Goal: Information Seeking & Learning: Learn about a topic

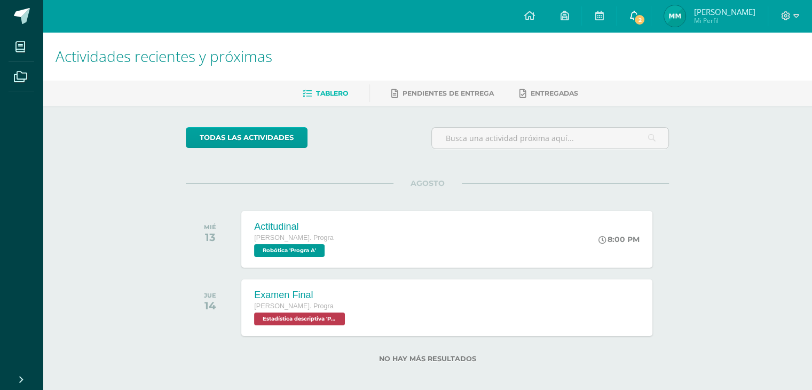
click at [638, 10] on span at bounding box center [634, 16] width 9 height 12
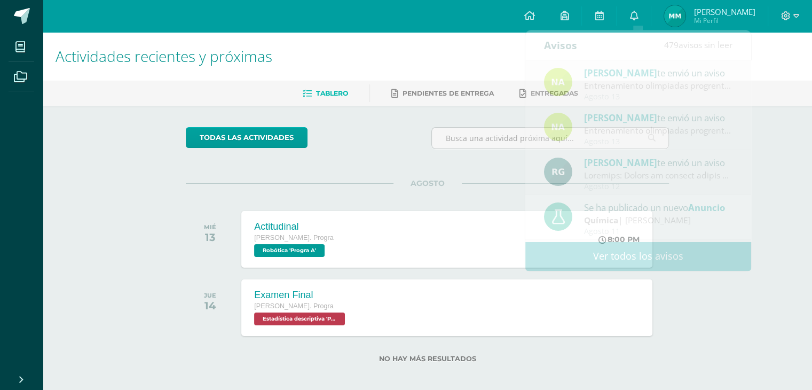
click at [479, 30] on div "Configuración Cerrar sesión Mónica Daniela Mi Perfil 2 0 Mis accesos directos A…" at bounding box center [428, 16] width 770 height 32
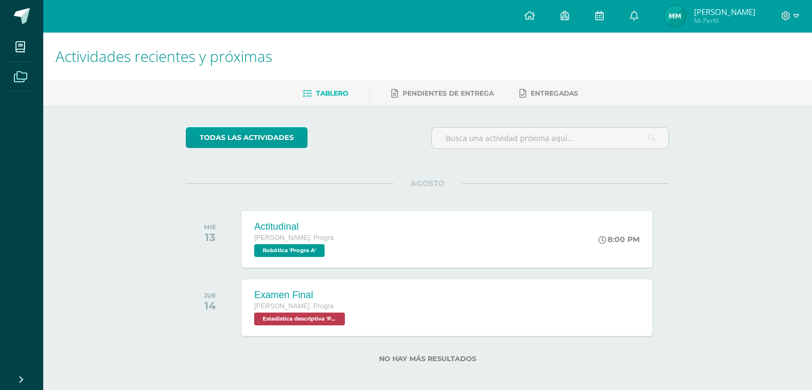
click at [26, 72] on icon at bounding box center [20, 77] width 13 height 11
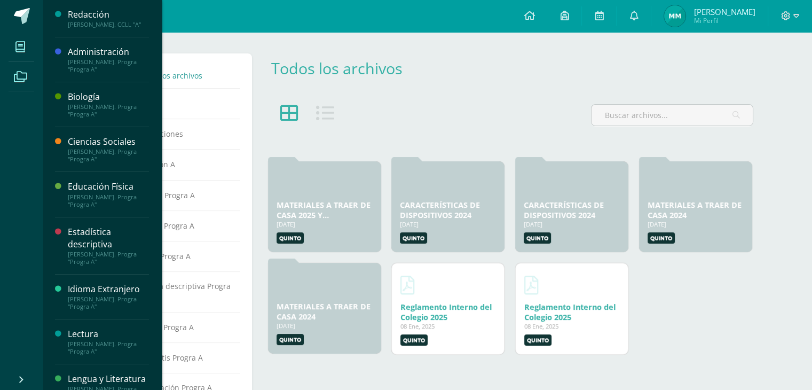
click at [19, 41] on span at bounding box center [21, 47] width 24 height 24
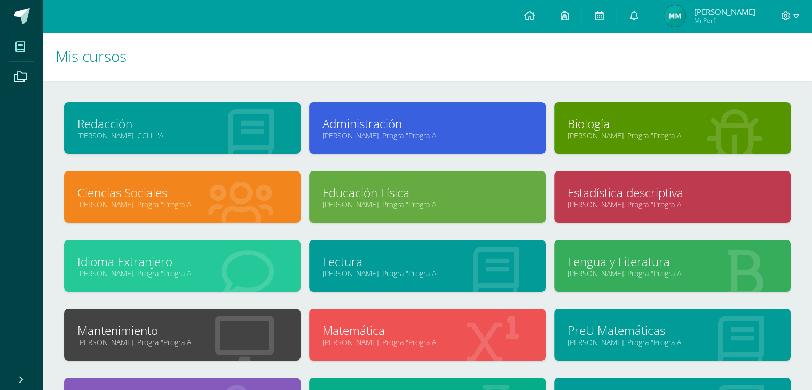
click at [601, 260] on link "Lengua y Literatura" at bounding box center [673, 261] width 210 height 17
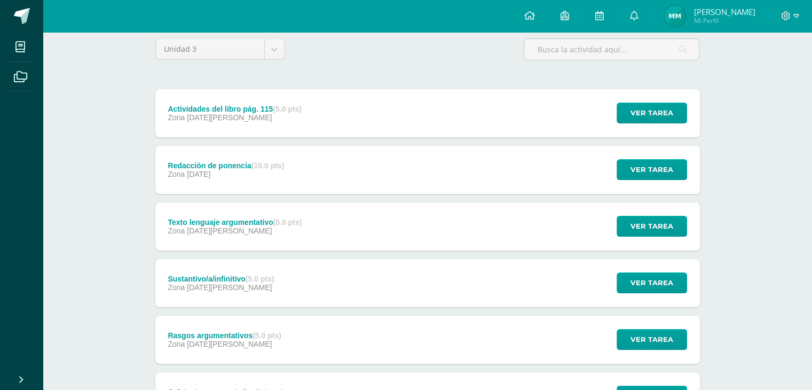
scroll to position [88, 0]
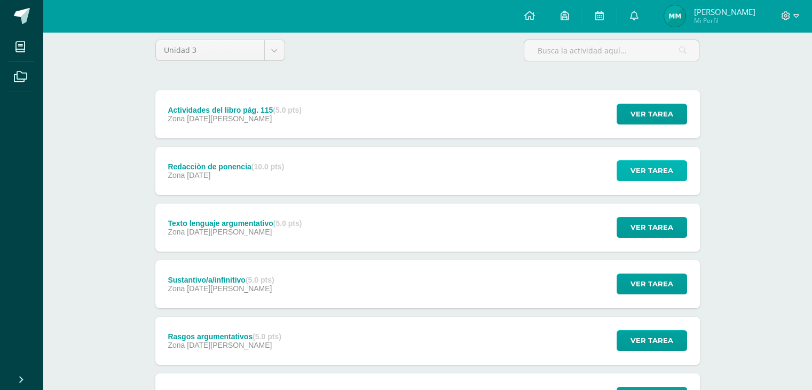
click at [669, 169] on span "Ver tarea" at bounding box center [652, 171] width 43 height 20
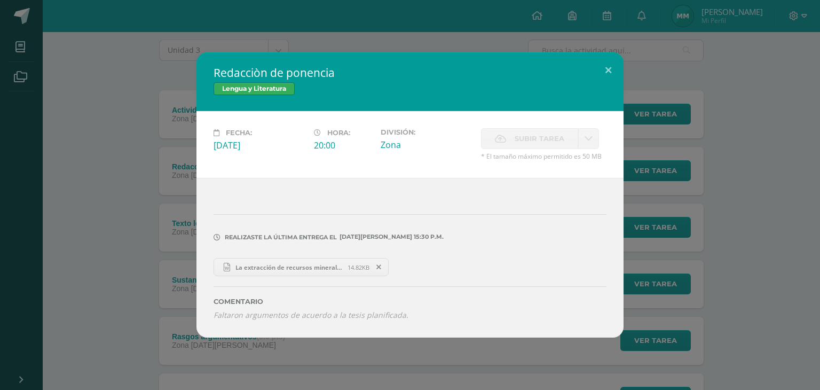
click at [250, 264] on span "La extracción de recursos minerales.docx" at bounding box center [288, 267] width 117 height 8
click at [96, 50] on div "Redacciòn de ponencia Lengua y Literatura Fecha: [DATE][PERSON_NAME]: 20:00 Div…" at bounding box center [410, 195] width 820 height 390
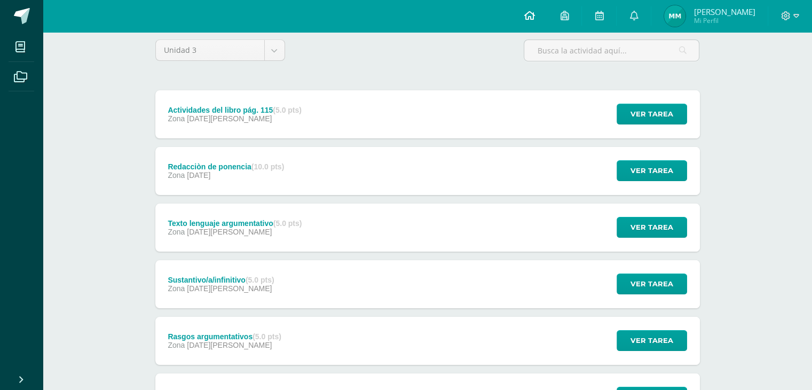
click at [527, 12] on link at bounding box center [529, 16] width 36 height 32
